Goal: Transaction & Acquisition: Book appointment/travel/reservation

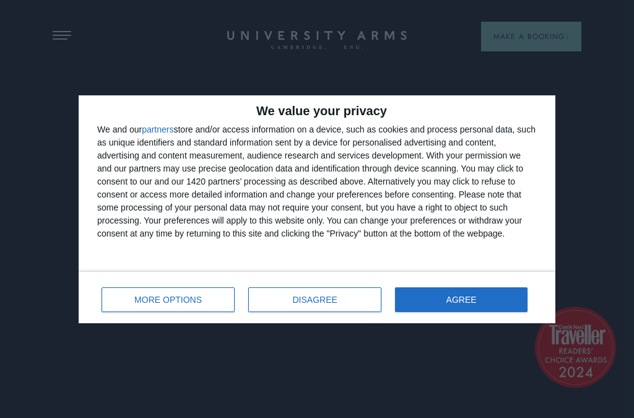
click at [451, 298] on span "AGREE" at bounding box center [461, 299] width 30 height 9
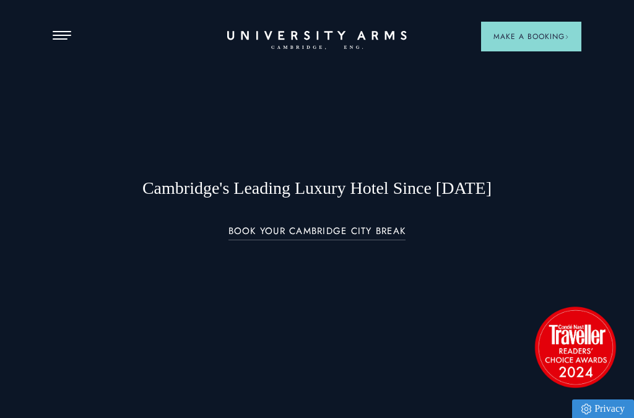
click at [440, 290] on div "Cambridge's Leading Luxury Hotel Since [DATE] BOOK YOUR CAMBRIDGE CITY BREAK" at bounding box center [317, 209] width 528 height 162
click at [433, 290] on div "Cambridge's Leading Luxury Hotel Since [DATE] BOOK YOUR CAMBRIDGE CITY BREAK" at bounding box center [317, 209] width 528 height 162
click at [66, 40] on button "Open Menu" at bounding box center [62, 36] width 19 height 10
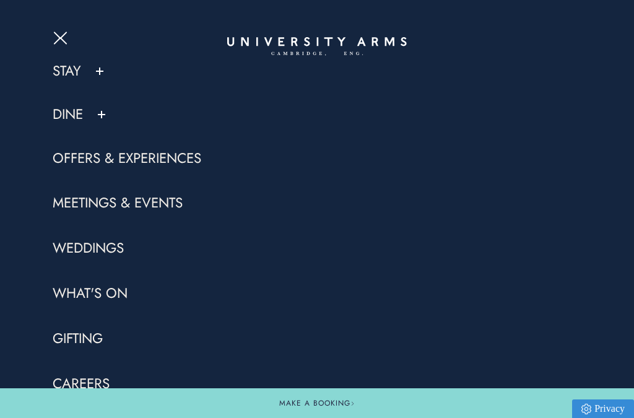
click at [60, 36] on button "Open Menu" at bounding box center [62, 36] width 19 height 10
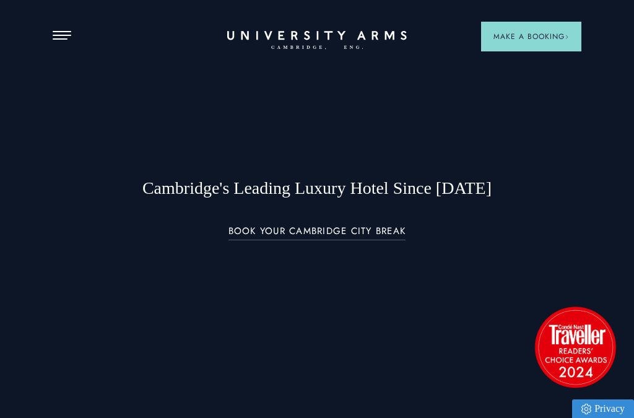
click at [59, 40] on button "Open Menu" at bounding box center [62, 36] width 19 height 10
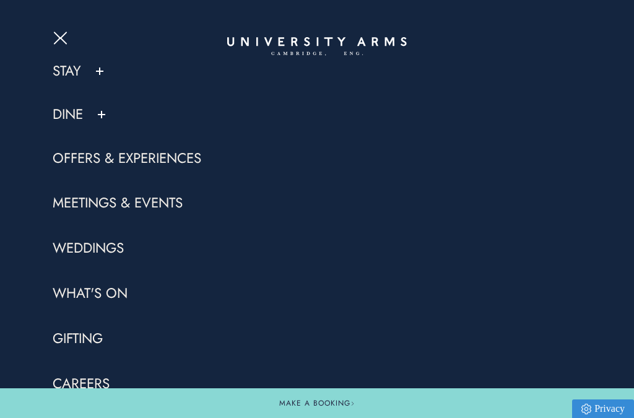
click at [106, 149] on link "Offers & Experiences" at bounding box center [127, 158] width 149 height 19
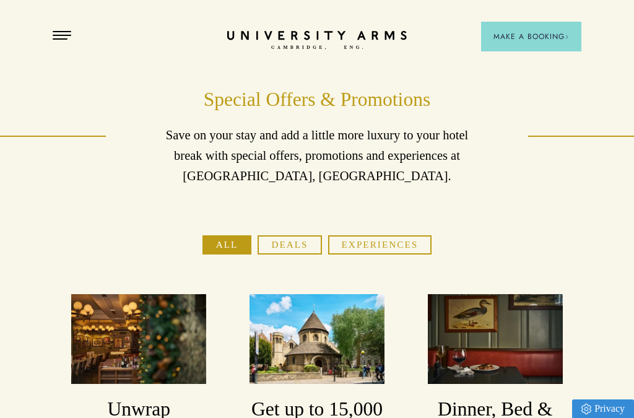
click at [71, 38] on button "Open Menu" at bounding box center [62, 36] width 19 height 10
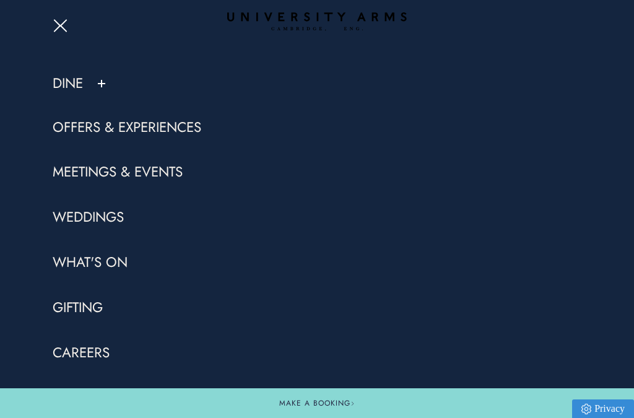
scroll to position [56, 0]
click at [45, 212] on div "Stay Suites Superior Rooms Classic Rooms Cosy Rooms Dine Restaurant Bar Afterno…" at bounding box center [317, 209] width 634 height 418
click at [99, 401] on link "Christmas" at bounding box center [89, 397] width 72 height 19
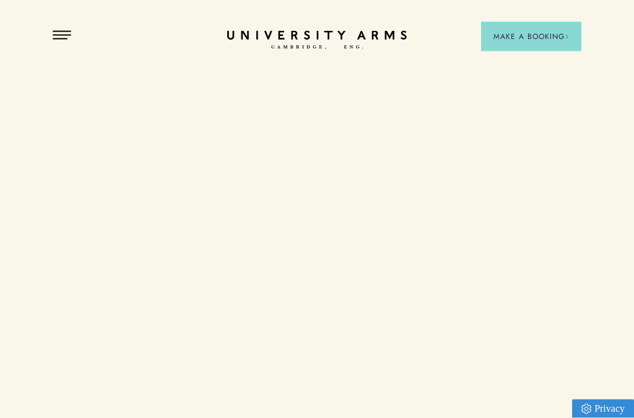
scroll to position [56, 0]
click at [96, 395] on h3 "Unwrap Cambridge this Christmas" at bounding box center [138, 379] width 135 height 78
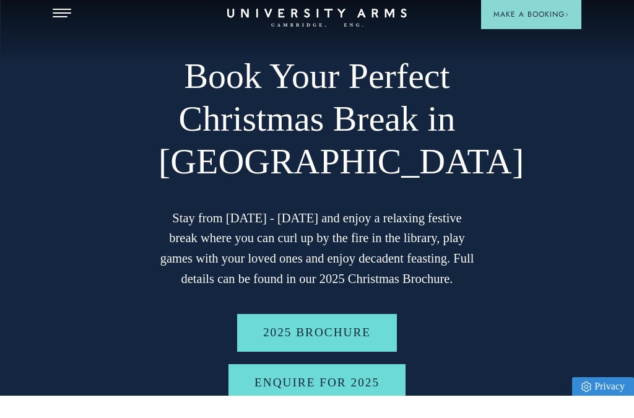
scroll to position [143, 0]
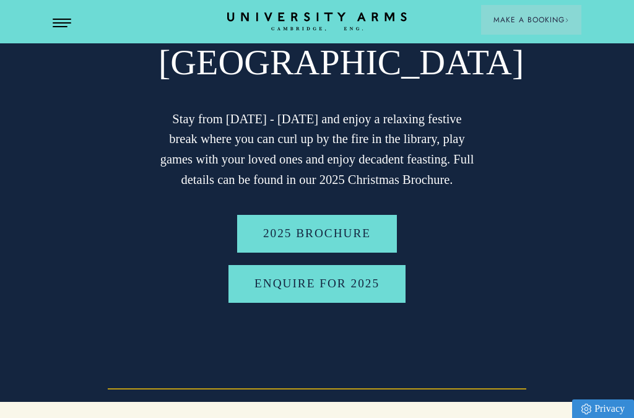
click at [337, 231] on link "2025 BROCHURE" at bounding box center [317, 234] width 160 height 38
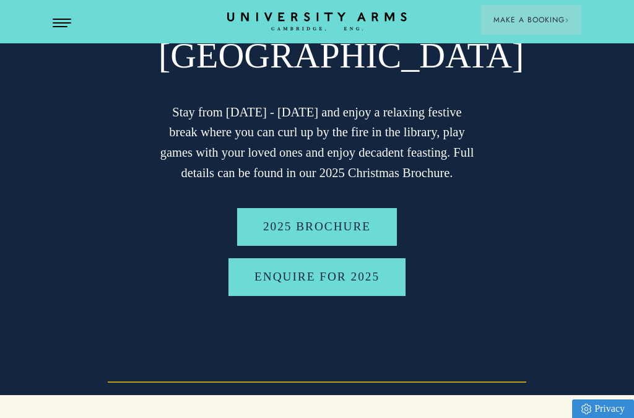
click at [542, 260] on video at bounding box center [317, 122] width 634 height 545
